Goal: Transaction & Acquisition: Purchase product/service

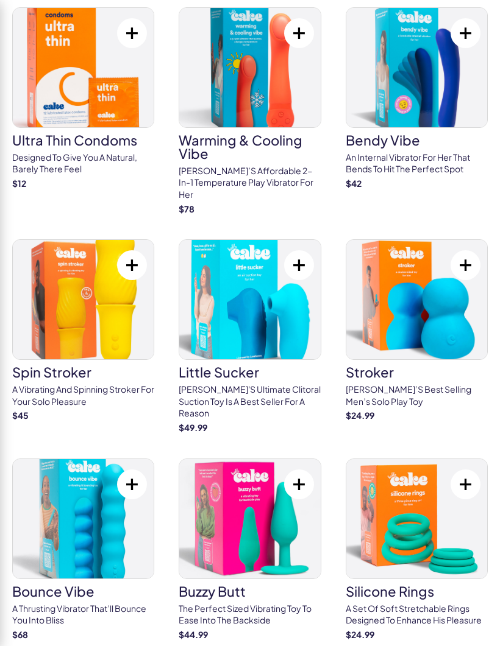
scroll to position [3280, 0]
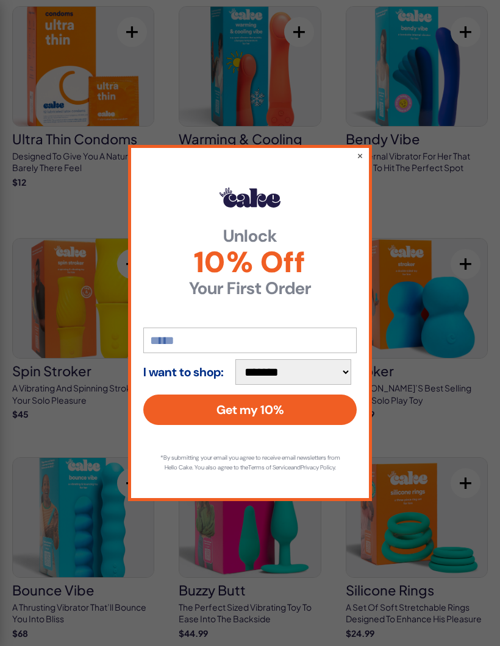
click at [361, 161] on button "×" at bounding box center [359, 155] width 7 height 12
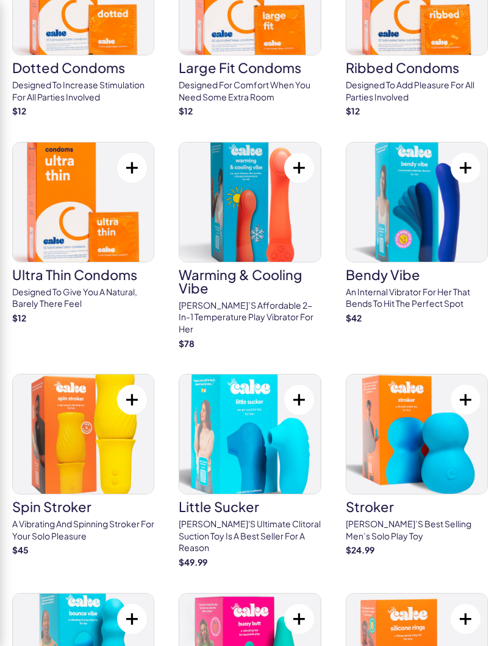
scroll to position [3143, 0]
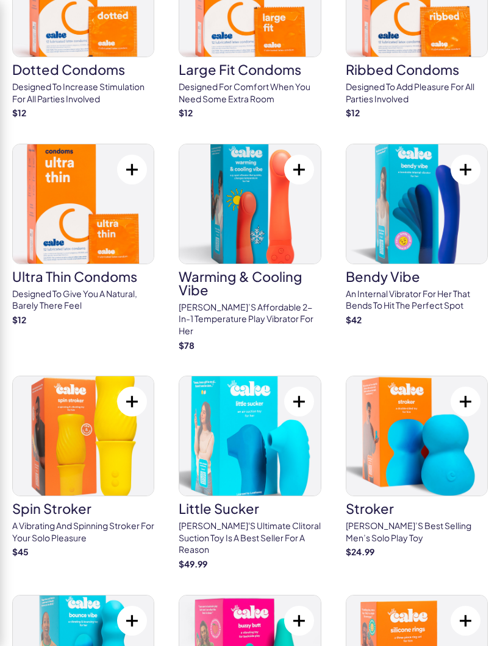
click at [80, 376] on img at bounding box center [83, 435] width 141 height 119
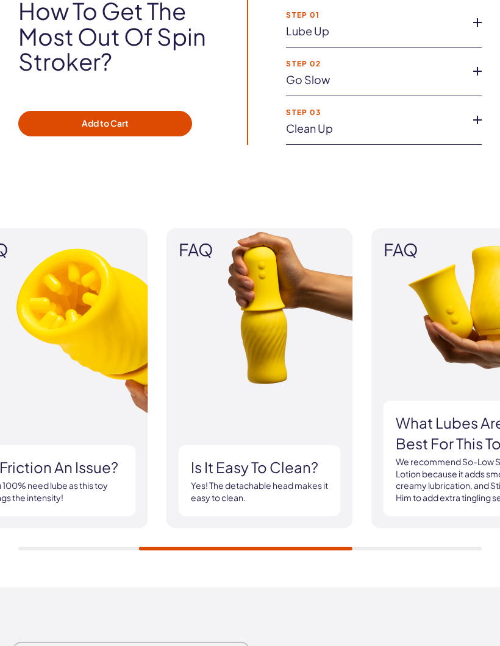
scroll to position [1369, 0]
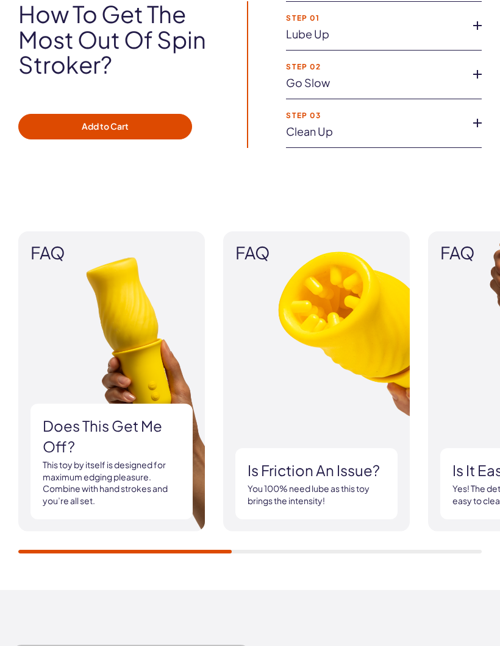
click at [143, 436] on h3 "Does this get me off?" at bounding box center [112, 436] width 138 height 41
click at [72, 428] on h3 "Does this get me off?" at bounding box center [112, 436] width 138 height 41
click at [93, 476] on p "This toy by itself is designed for maximum edging pleasure. Combine with hand s…" at bounding box center [112, 483] width 138 height 48
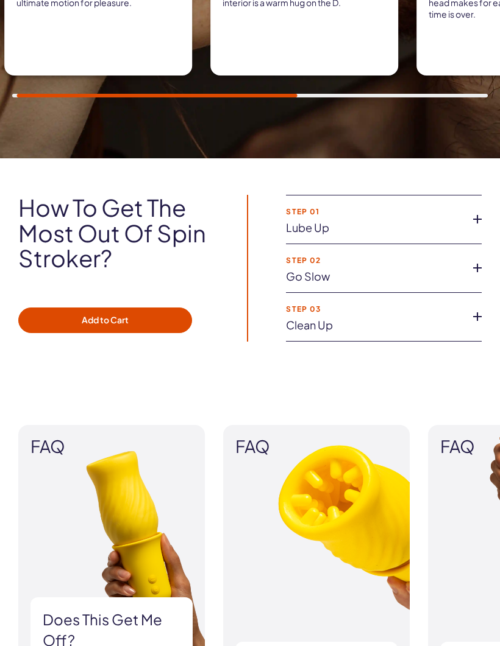
scroll to position [1173, 0]
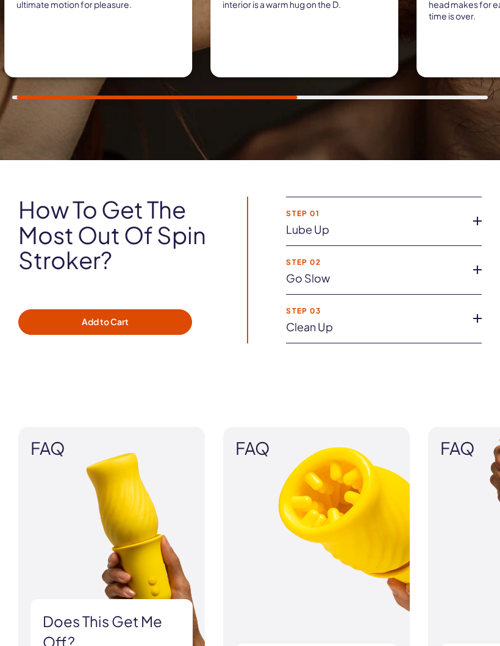
click at [480, 201] on li "Step 01 Lube up Pump your favorite lubricant onto yourself and the Spin Stroker…" at bounding box center [384, 221] width 196 height 49
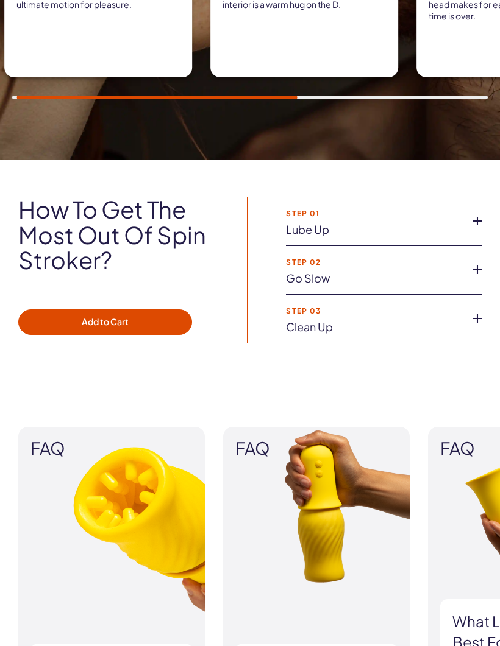
click at [480, 201] on li "Step 01 Lube up Pump your favorite lubricant onto yourself and the Spin Stroker…" at bounding box center [384, 221] width 196 height 49
click at [478, 212] on icon at bounding box center [477, 221] width 18 height 18
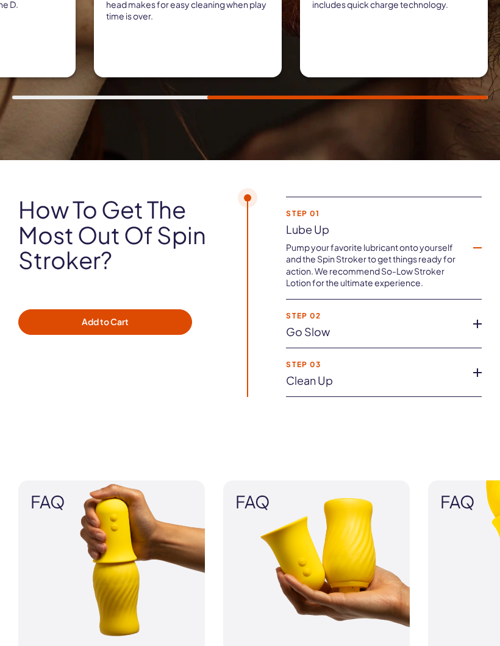
click at [476, 316] on icon at bounding box center [477, 324] width 18 height 18
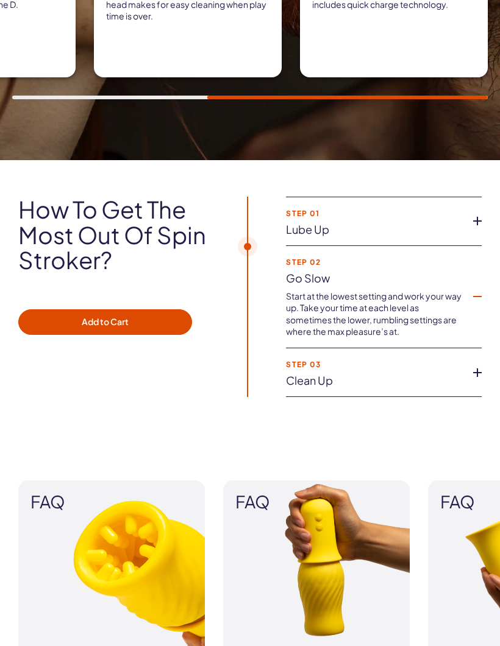
click at [476, 369] on icon at bounding box center [477, 373] width 18 height 18
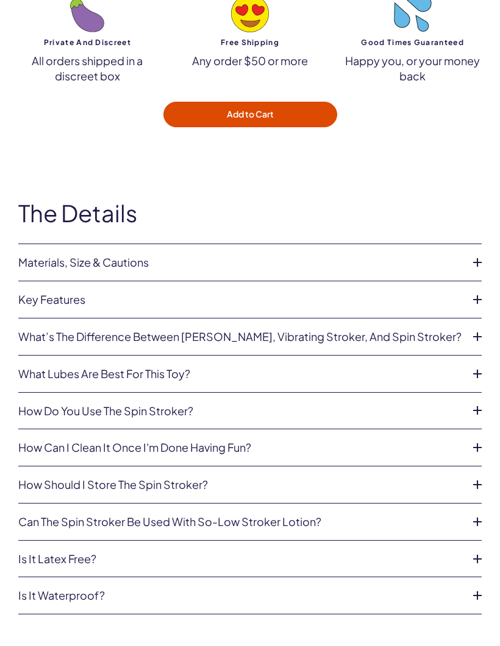
scroll to position [4432, 0]
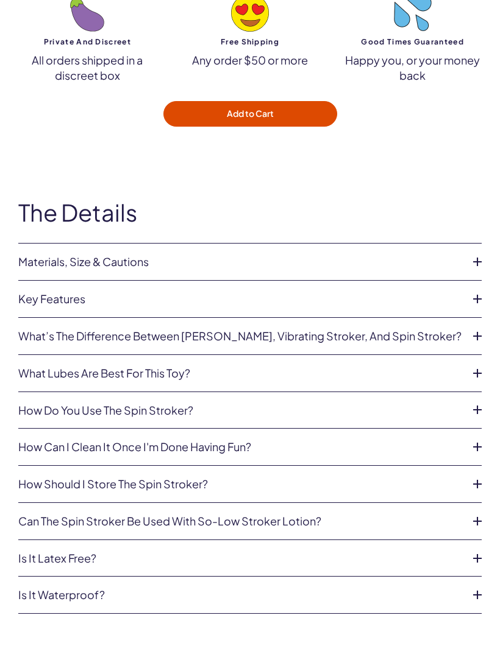
click at [483, 263] on icon at bounding box center [477, 262] width 18 height 18
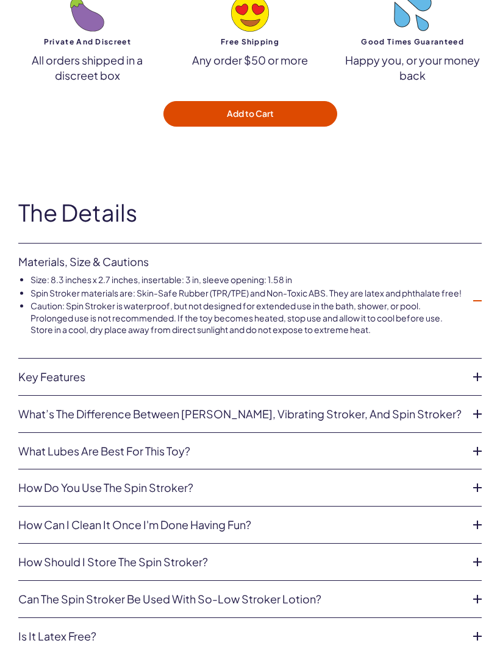
click at [473, 386] on icon at bounding box center [477, 377] width 18 height 18
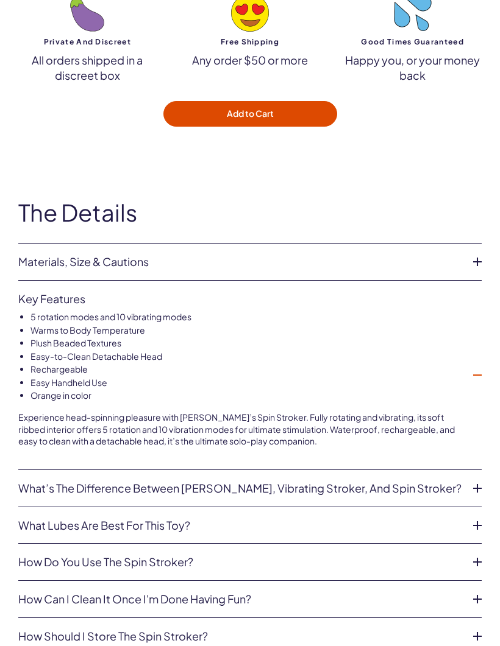
click at [475, 489] on icon at bounding box center [477, 488] width 18 height 18
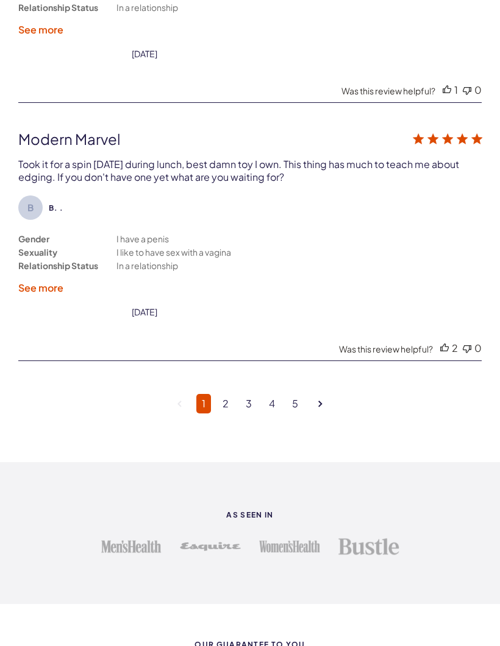
scroll to position [3716, 0]
click at [227, 414] on link "2" at bounding box center [225, 404] width 17 height 19
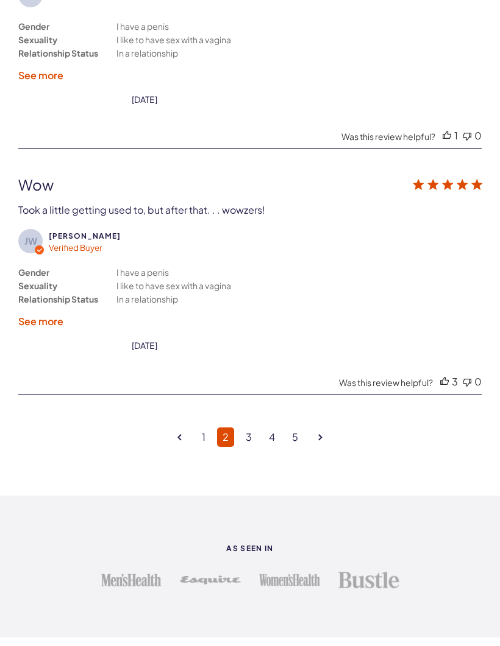
scroll to position [3637, 0]
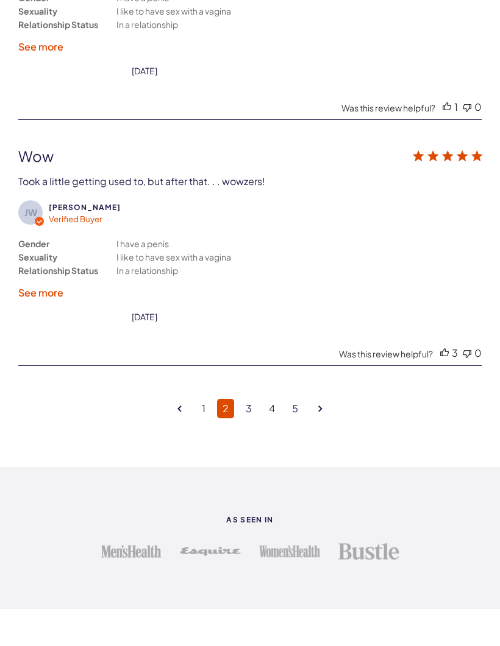
click at [243, 403] on link "3" at bounding box center [248, 408] width 17 height 19
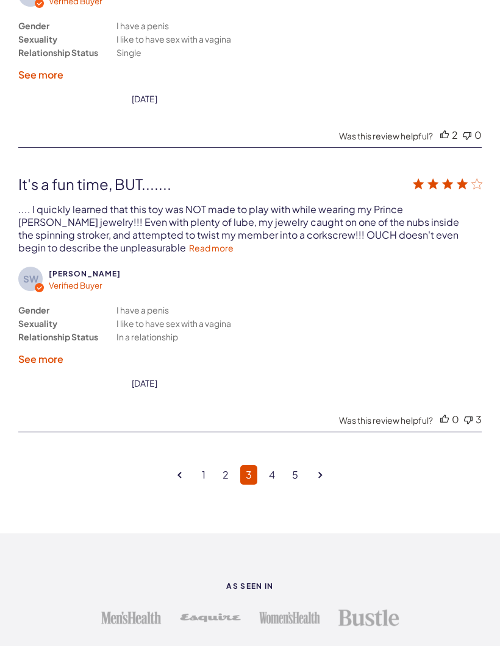
scroll to position [3634, 0]
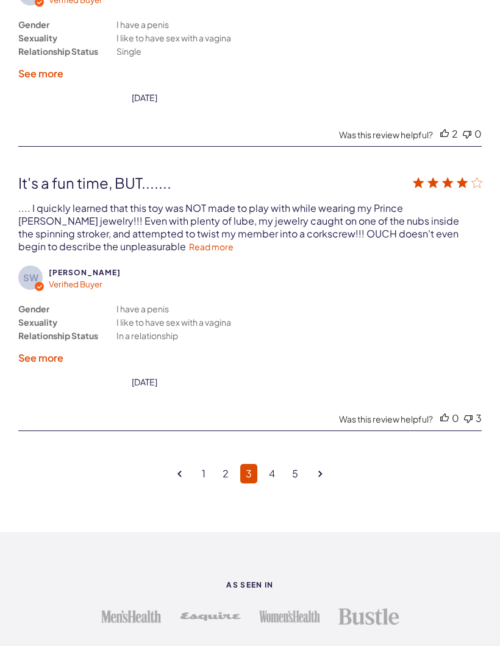
click at [270, 475] on link "4" at bounding box center [271, 473] width 17 height 19
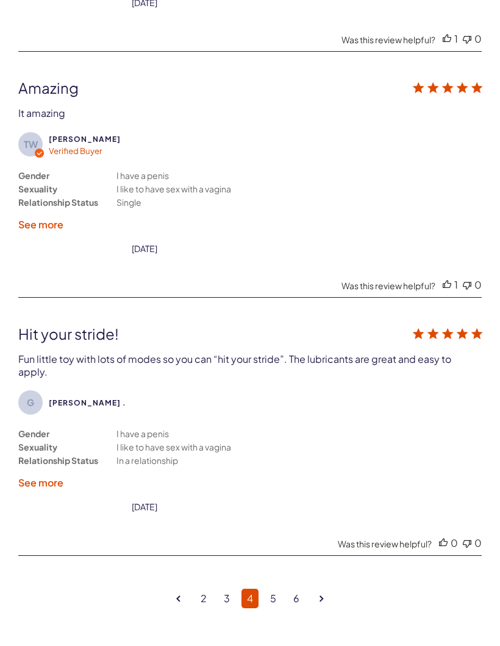
scroll to position [3410, 0]
click at [275, 607] on link "5" at bounding box center [272, 597] width 17 height 19
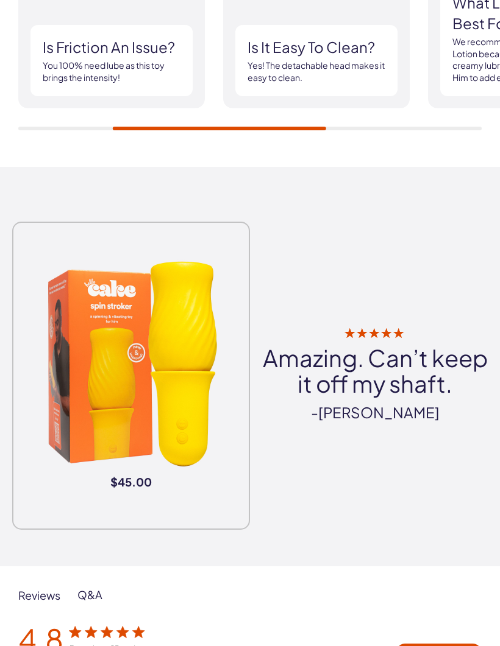
scroll to position [1859, 0]
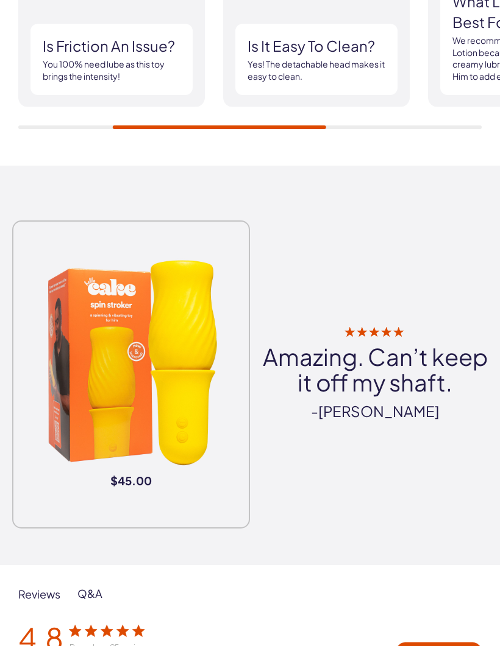
click at [155, 410] on img at bounding box center [130, 362] width 225 height 225
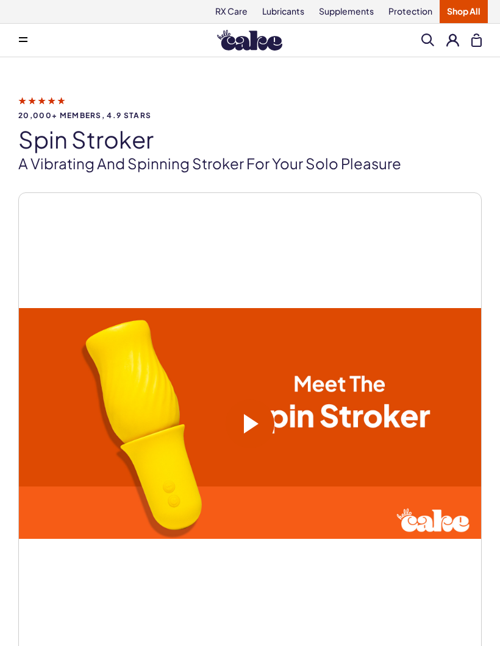
click at [254, 433] on span at bounding box center [249, 424] width 49 height 49
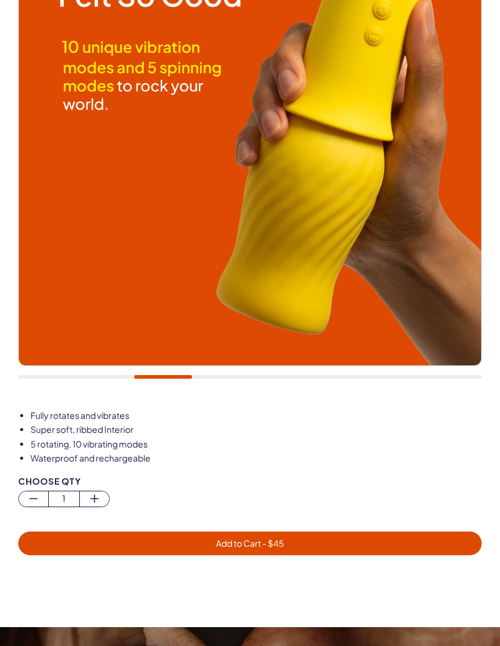
scroll to position [292, 0]
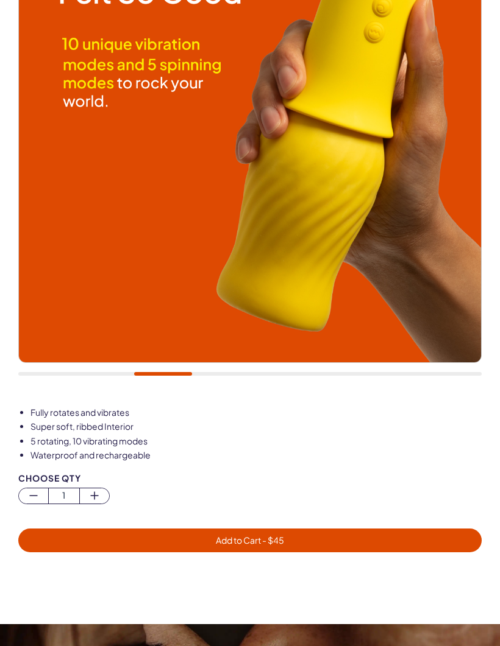
click at [313, 537] on span "Add to Cart - $ 45" at bounding box center [250, 541] width 448 height 14
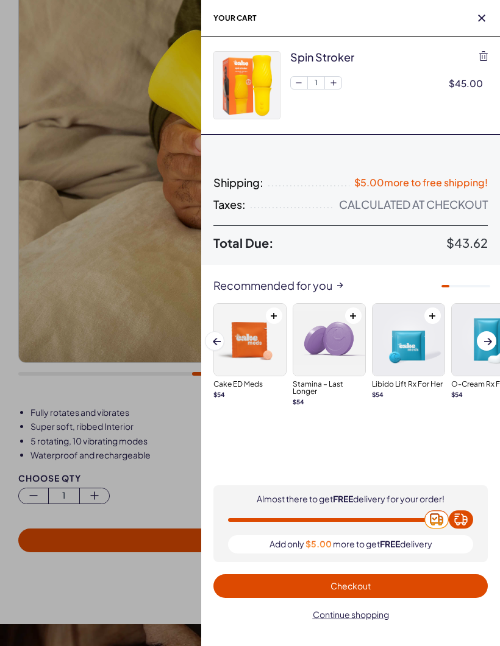
scroll to position [0, 0]
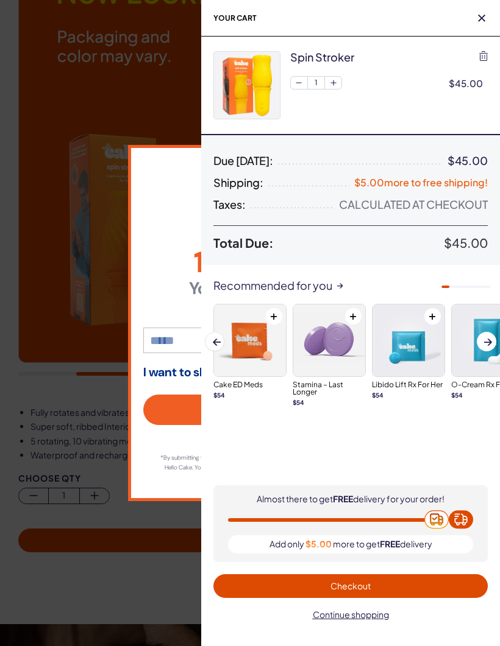
click at [256, 342] on img at bounding box center [250, 341] width 72 height 72
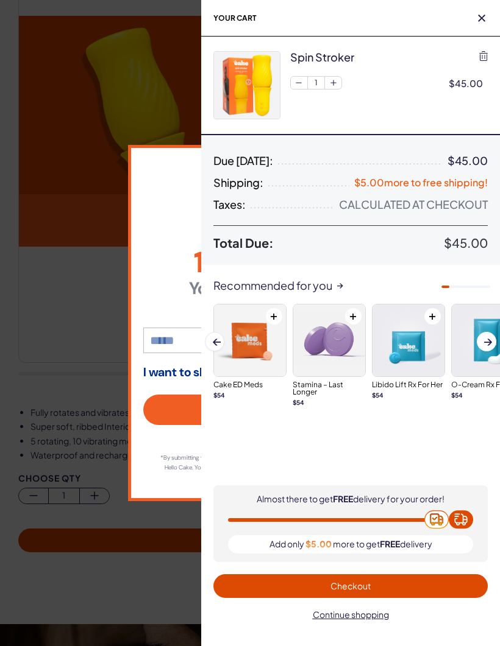
click at [378, 590] on span "Checkout" at bounding box center [351, 586] width 260 height 14
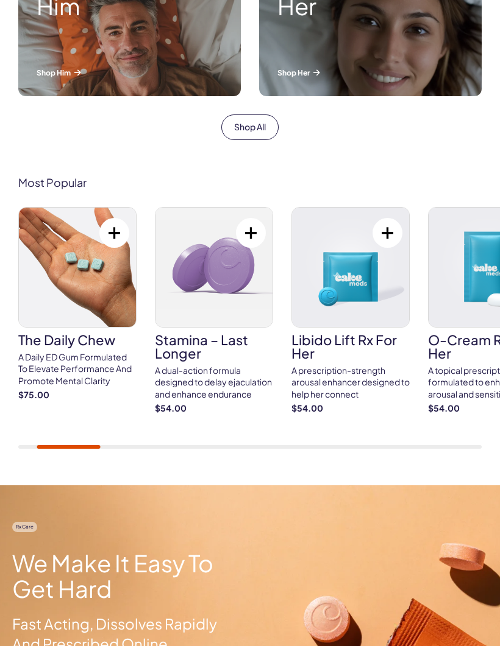
scroll to position [488, 0]
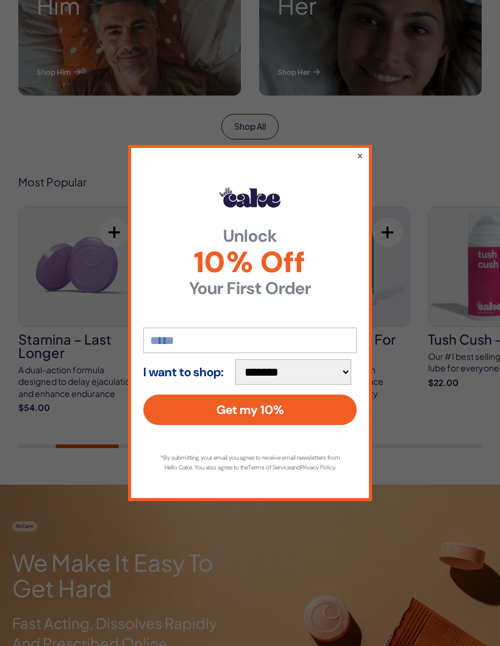
click at [350, 179] on div "**********" at bounding box center [250, 323] width 244 height 356
click at [370, 172] on div "**********" at bounding box center [250, 323] width 244 height 356
click at [360, 161] on button "×" at bounding box center [359, 155] width 7 height 12
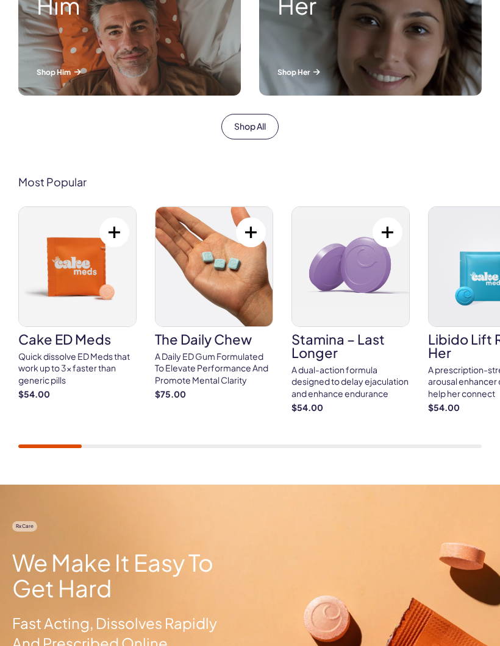
click at [91, 295] on img at bounding box center [77, 266] width 117 height 119
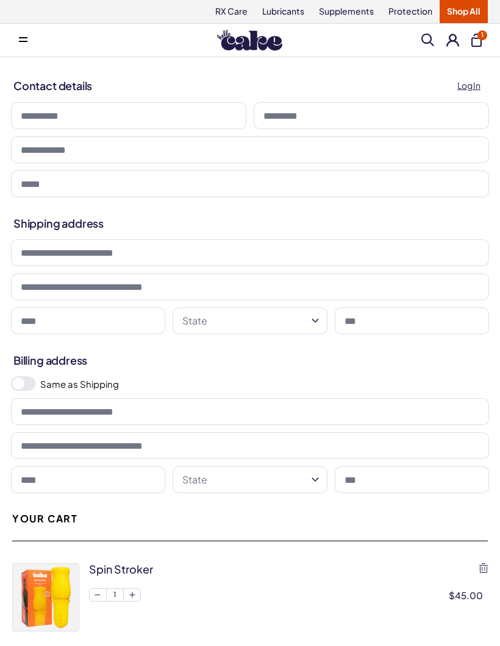
click at [480, 38] on span "1" at bounding box center [482, 35] width 10 height 10
click at [471, 92] on span "Log In" at bounding box center [468, 86] width 23 height 14
click at [161, 124] on input at bounding box center [128, 115] width 235 height 27
type input "******"
click at [387, 121] on input at bounding box center [370, 115] width 235 height 27
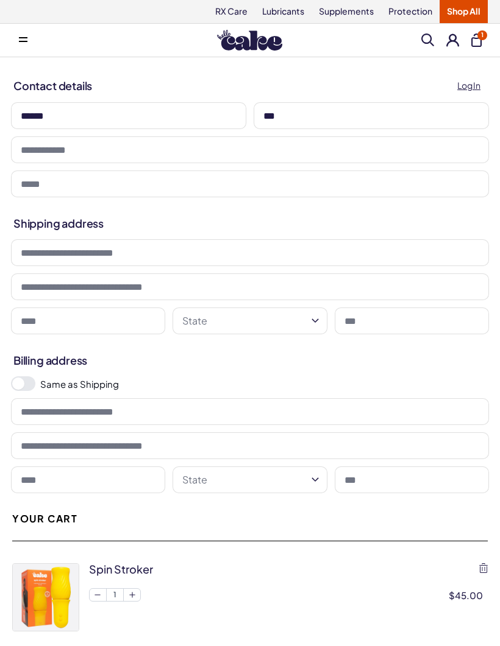
type input "***"
click at [244, 153] on input "tel" at bounding box center [250, 149] width 478 height 27
type input "*"
type input "**********"
click at [231, 195] on input "email" at bounding box center [250, 184] width 478 height 27
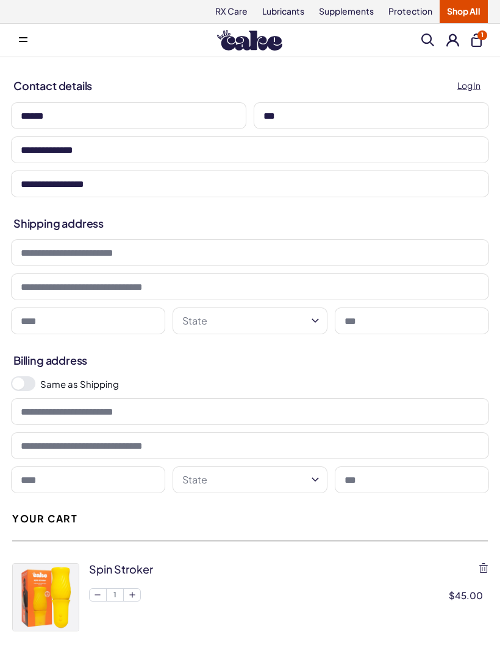
type input "**********"
click at [277, 259] on input at bounding box center [250, 252] width 478 height 27
click at [420, 436] on input at bounding box center [250, 446] width 478 height 27
click at [170, 256] on input "**********" at bounding box center [250, 252] width 478 height 27
type input "**********"
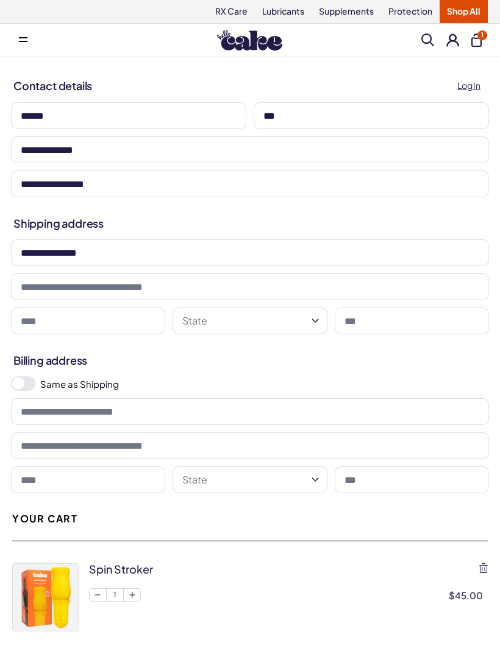
click at [309, 291] on input at bounding box center [250, 287] width 478 height 27
type input "*"
click at [328, 439] on input at bounding box center [250, 446] width 478 height 27
click at [158, 255] on input "**********" at bounding box center [250, 252] width 478 height 27
type input "**********"
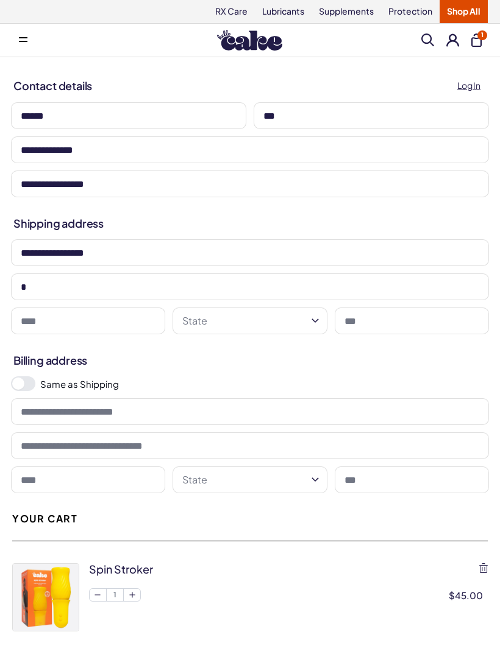
click at [136, 286] on input "*" at bounding box center [250, 287] width 478 height 27
type input "**"
click at [125, 331] on input at bounding box center [88, 321] width 154 height 27
type input "********"
click at [278, 325] on button "State" at bounding box center [249, 321] width 154 height 27
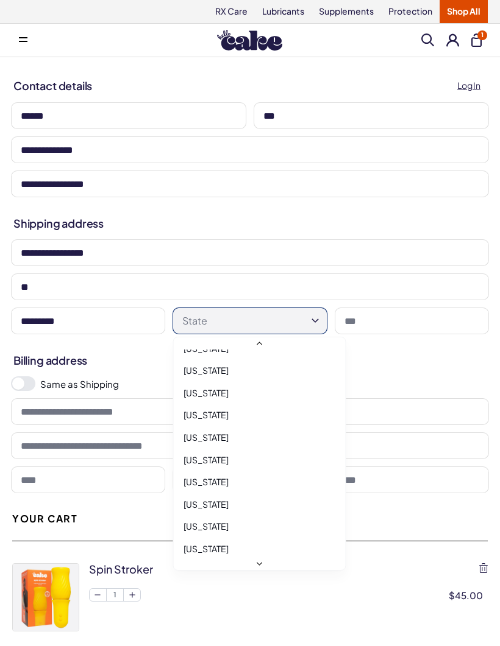
scroll to position [643, 0]
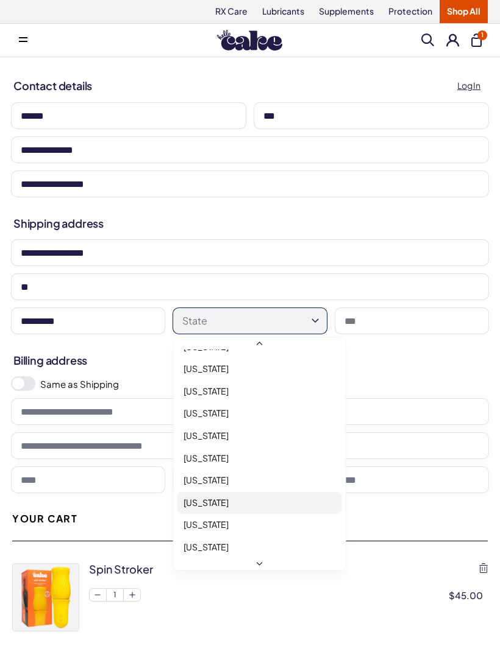
click at [253, 495] on div "New York" at bounding box center [259, 503] width 164 height 23
select select "**"
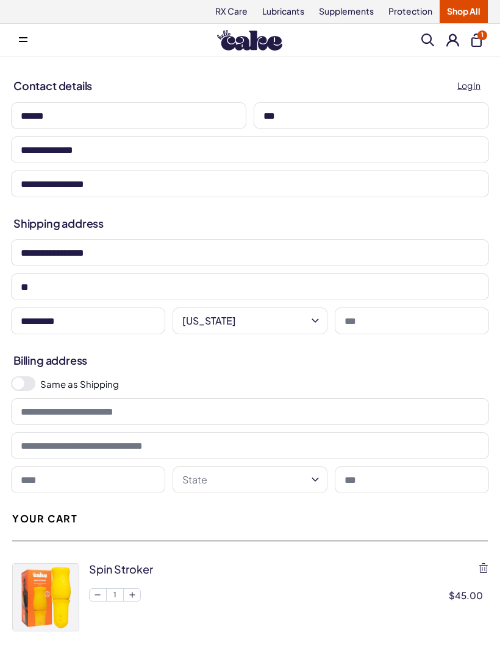
click at [421, 325] on input at bounding box center [411, 321] width 154 height 27
type input "*****"
click at [30, 384] on span at bounding box center [23, 383] width 24 height 15
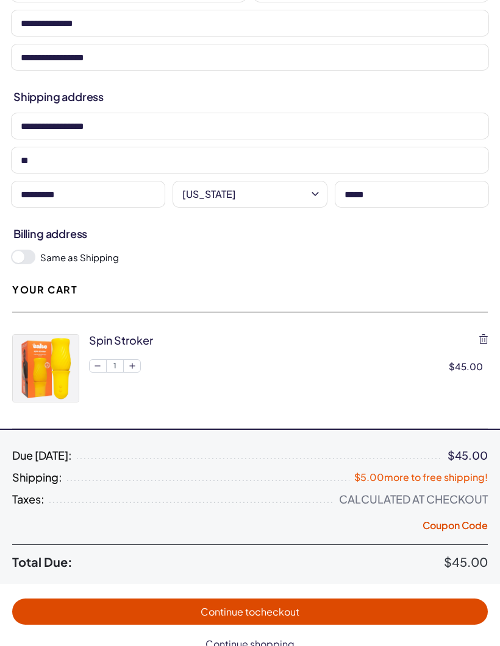
scroll to position [127, 0]
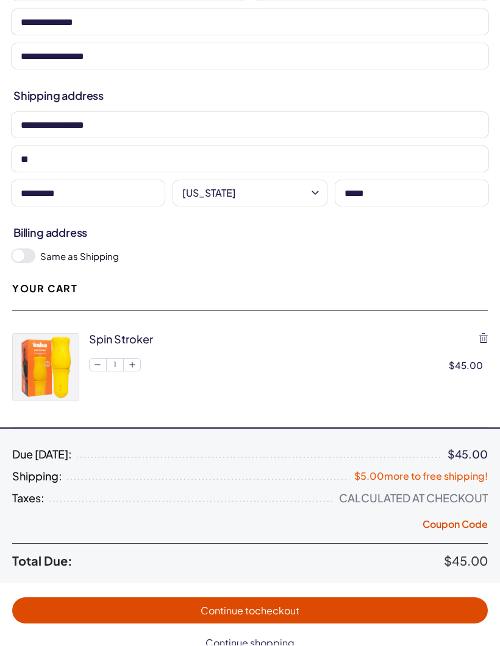
click at [328, 613] on span "Continue to checkout" at bounding box center [249, 611] width 451 height 14
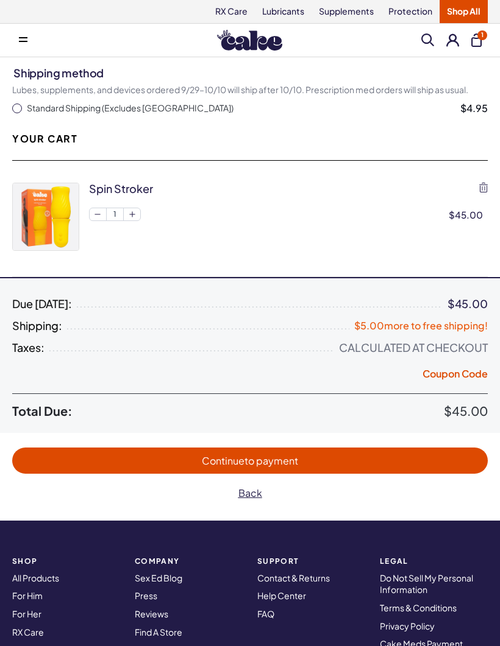
click at [14, 111] on span "button" at bounding box center [17, 109] width 10 height 10
click at [320, 457] on span "Continue to payment" at bounding box center [249, 461] width 451 height 14
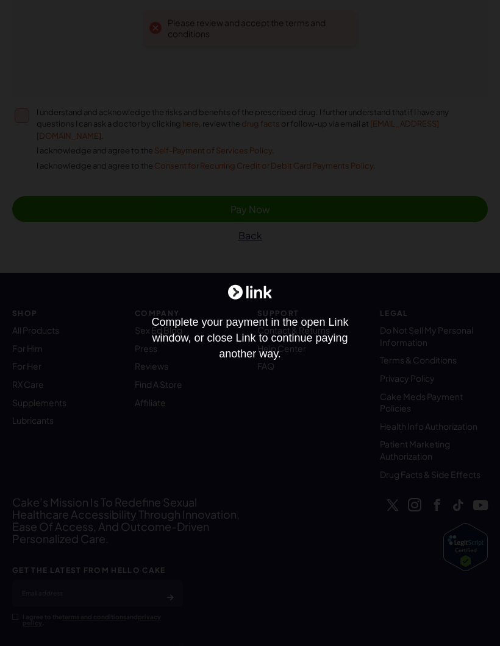
scroll to position [1005, 0]
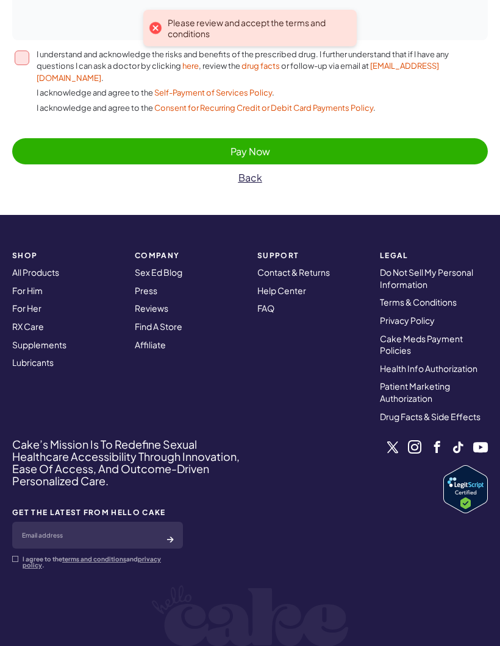
click at [24, 61] on button "I understand and acknowledge the risks and benefits of the prescribed drug. I f…" at bounding box center [22, 58] width 15 height 15
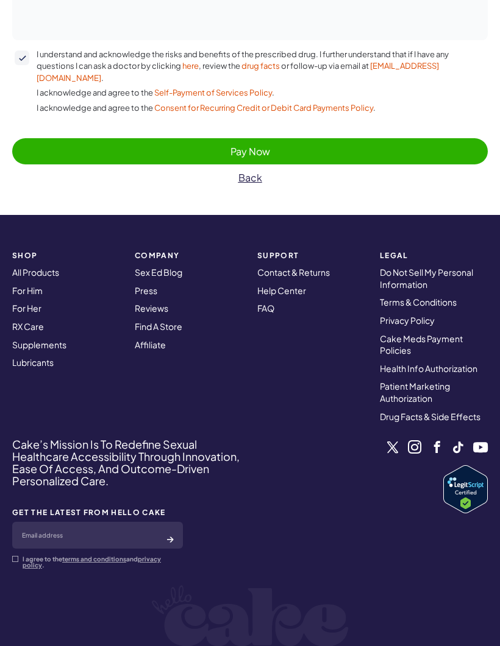
click at [354, 144] on span "Pay Now" at bounding box center [249, 151] width 451 height 14
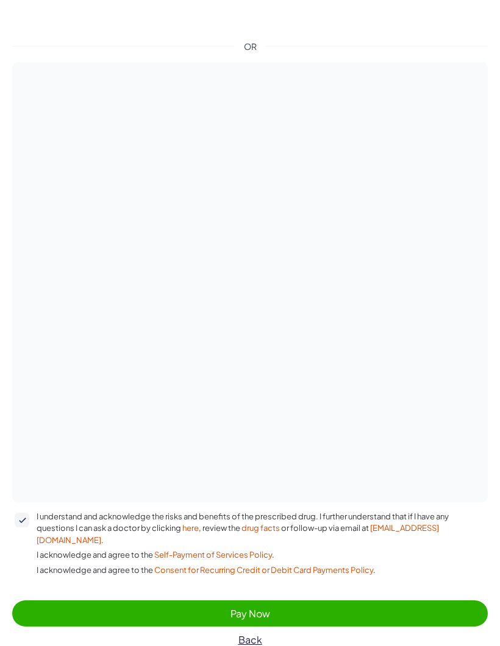
scroll to position [539, 0]
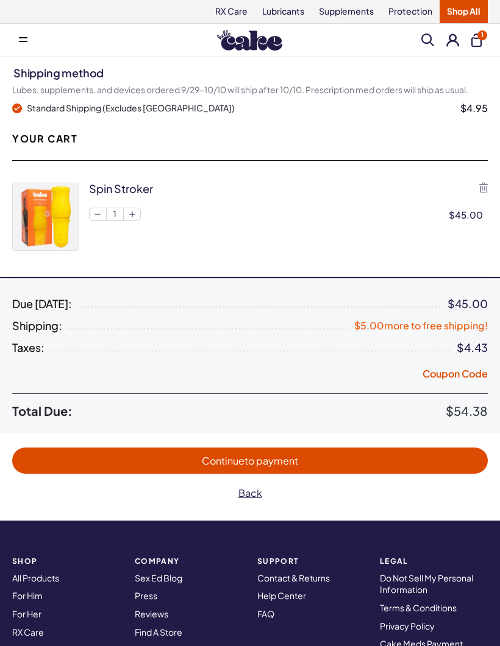
click at [362, 461] on span "Continue to payment" at bounding box center [249, 461] width 451 height 14
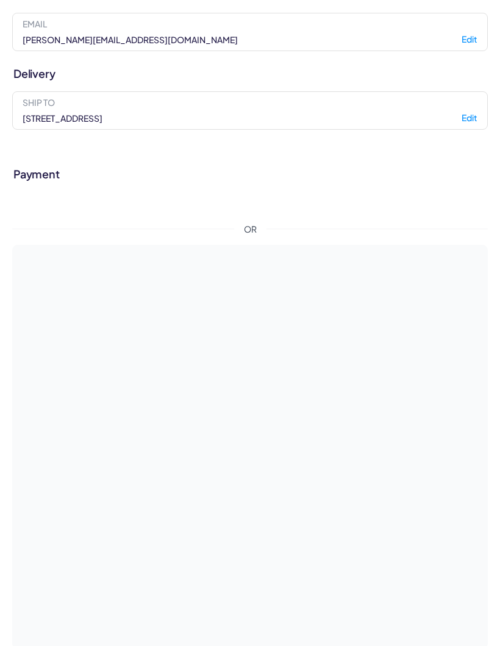
scroll to position [490, 0]
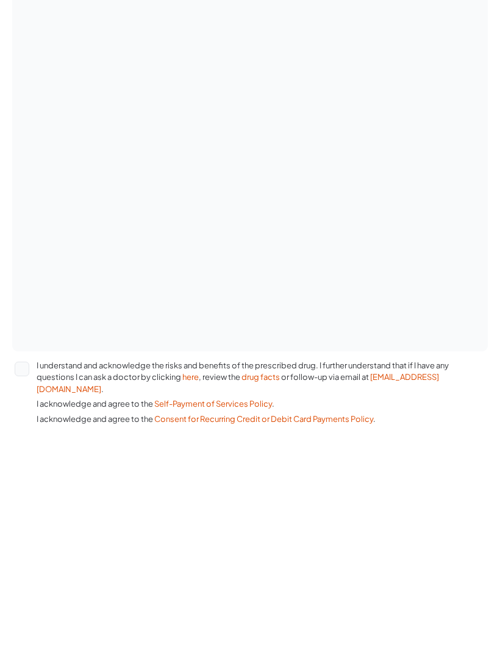
click at [27, 565] on button "I understand and acknowledge the risks and benefits of the prescribed drug. I f…" at bounding box center [22, 572] width 15 height 15
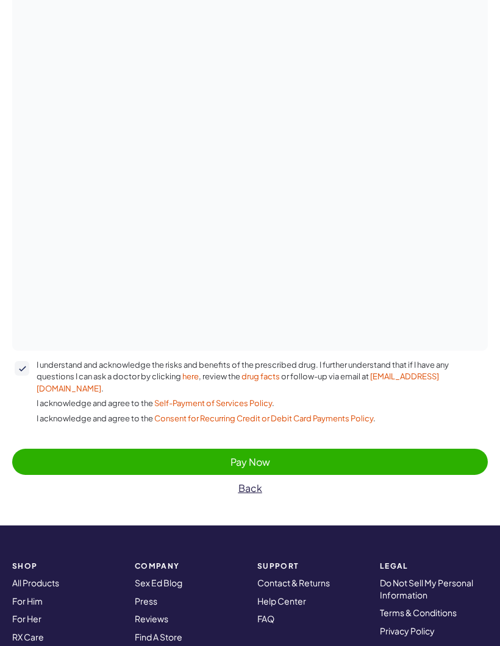
click at [312, 455] on span "Pay Now" at bounding box center [249, 462] width 451 height 14
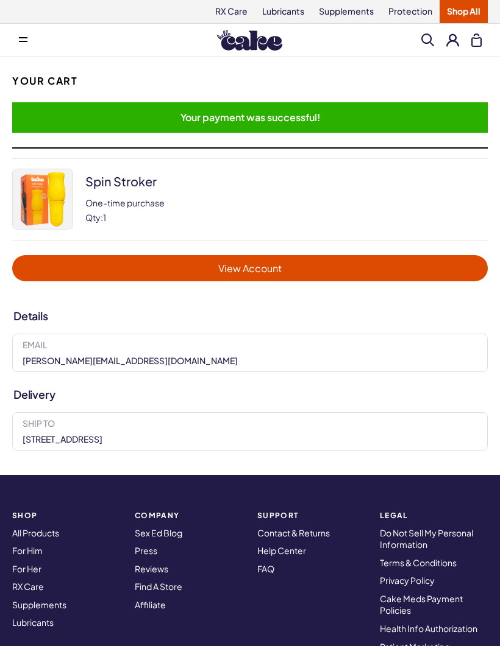
click at [365, 269] on span "View Account" at bounding box center [249, 268] width 451 height 14
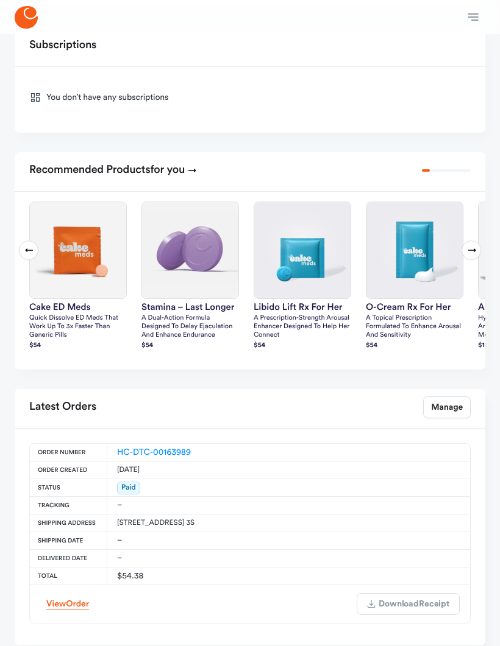
scroll to position [311, 0]
click at [76, 607] on span "Order" at bounding box center [77, 605] width 23 height 9
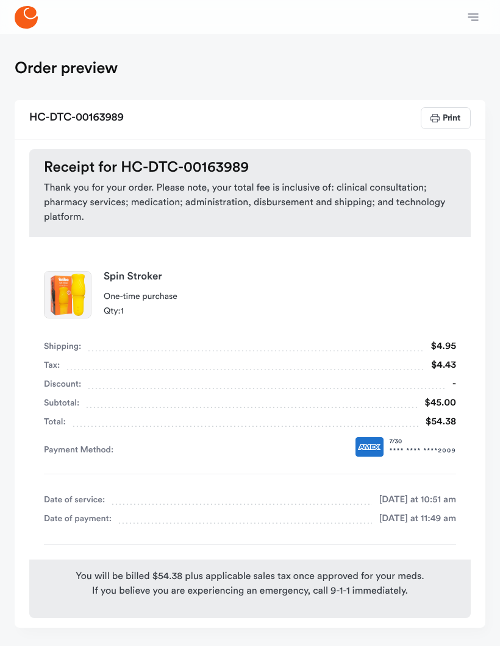
scroll to position [112, 0]
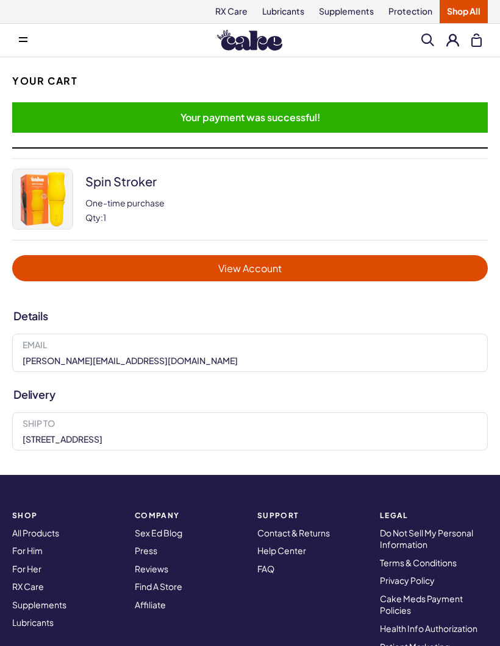
click at [24, 38] on span at bounding box center [23, 40] width 9 height 6
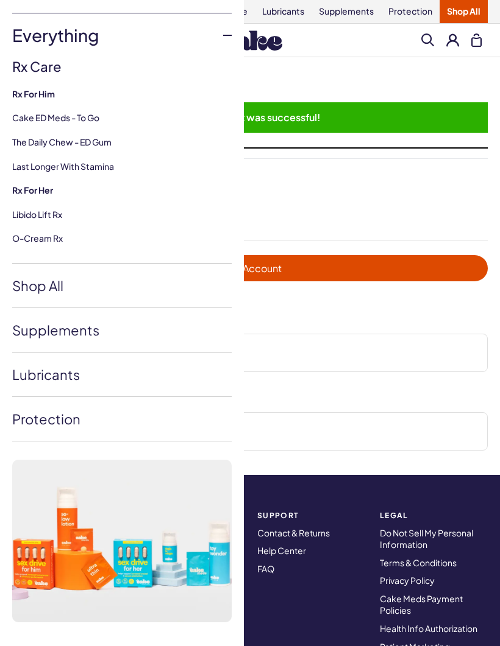
scroll to position [110, 0]
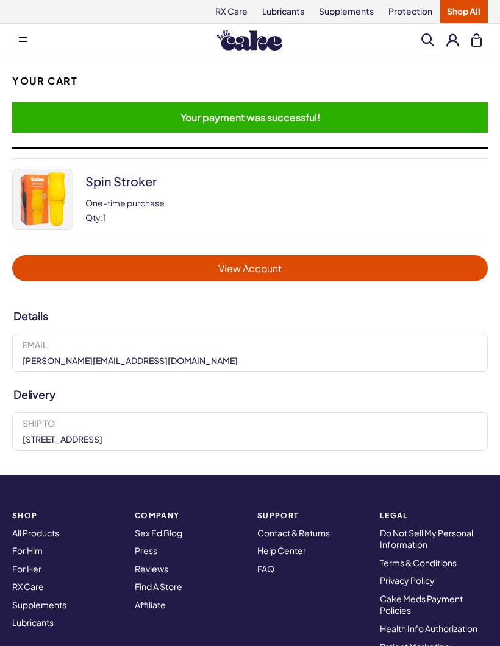
click at [269, 572] on link "FAQ" at bounding box center [265, 568] width 17 height 11
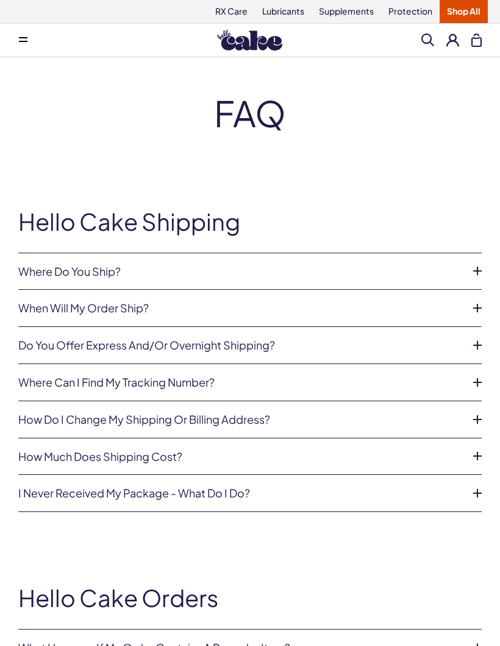
click at [478, 276] on icon at bounding box center [477, 271] width 18 height 18
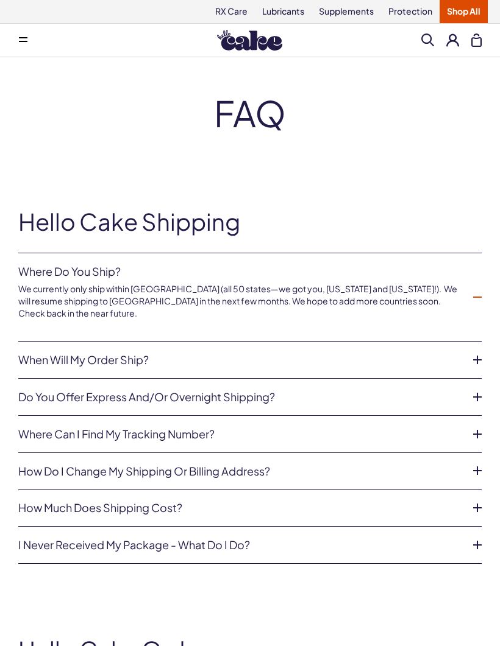
click at [476, 360] on icon at bounding box center [477, 360] width 18 height 18
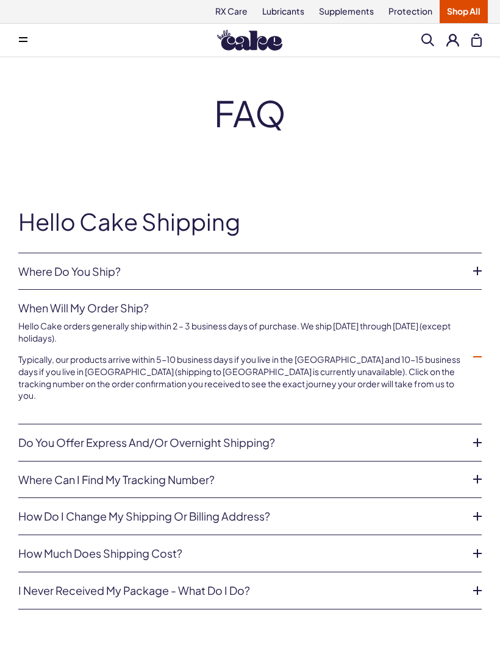
click at [476, 434] on icon at bounding box center [477, 443] width 18 height 18
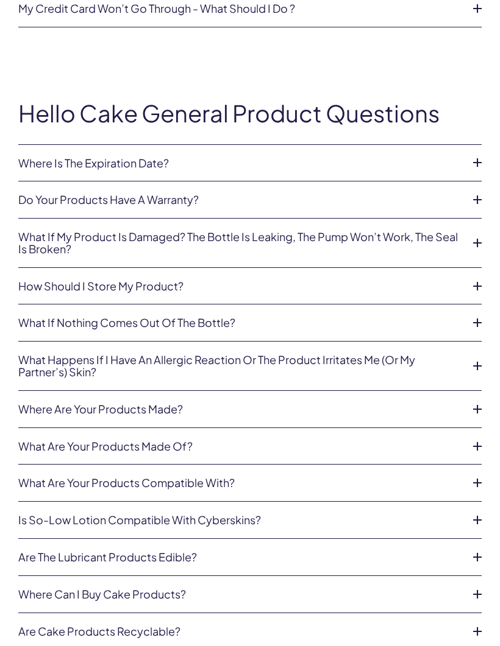
scroll to position [1034, 0]
